Goal: Find specific page/section: Find specific page/section

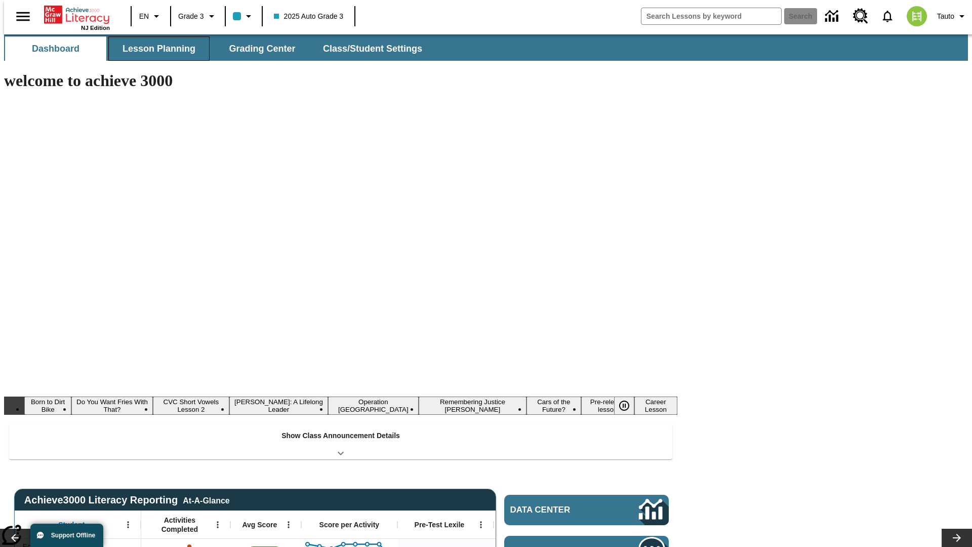
click at [155, 49] on span "Lesson Planning" at bounding box center [159, 49] width 73 height 12
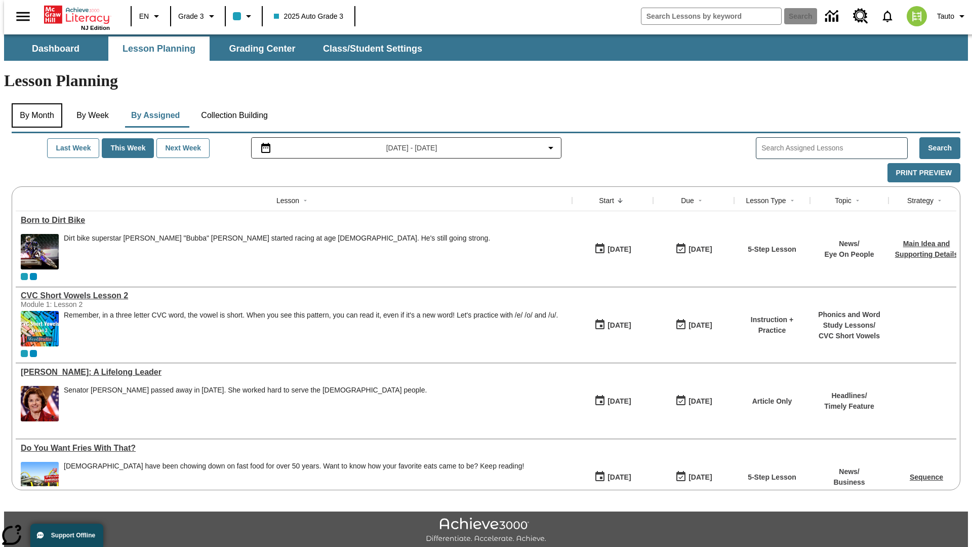
click at [34, 103] on button "By Month" at bounding box center [37, 115] width 51 height 24
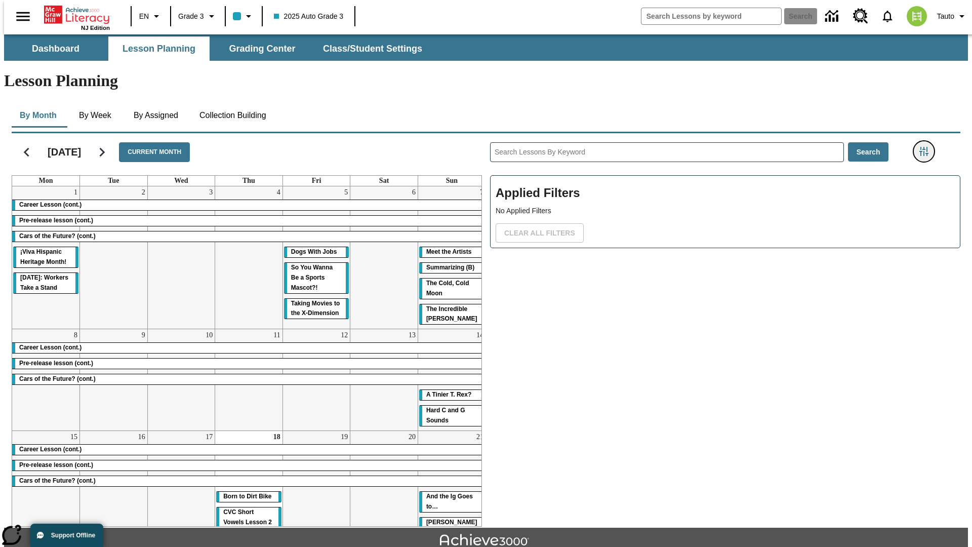
click at [927, 147] on icon "Filters Side menu" at bounding box center [924, 151] width 9 height 9
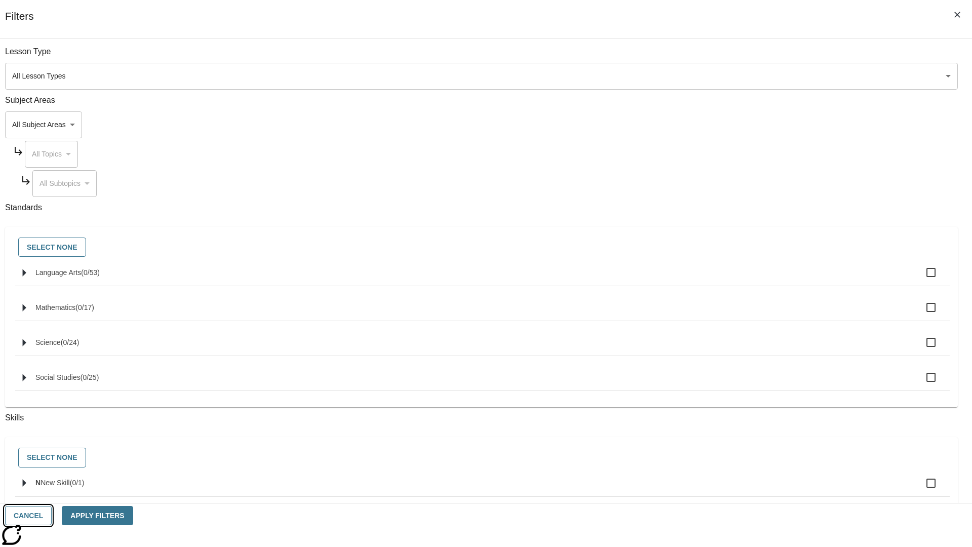
click at [52, 515] on button "Cancel" at bounding box center [28, 516] width 47 height 20
click at [73, 14] on icon "Home" at bounding box center [77, 15] width 67 height 20
